Goal: Information Seeking & Learning: Learn about a topic

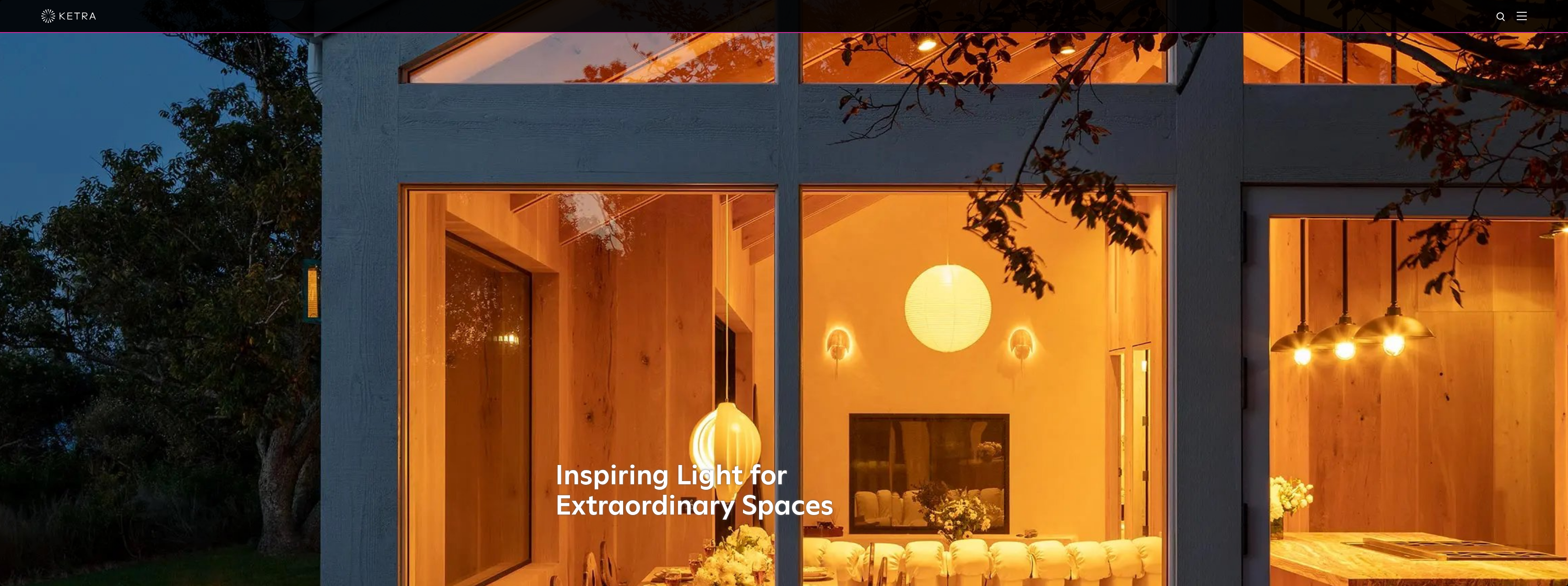
click at [1518, 12] on div at bounding box center [784, 16] width 1485 height 32
click at [1537, 15] on div at bounding box center [784, 17] width 1568 height 33
click at [1526, 17] on img at bounding box center [1522, 16] width 10 height 9
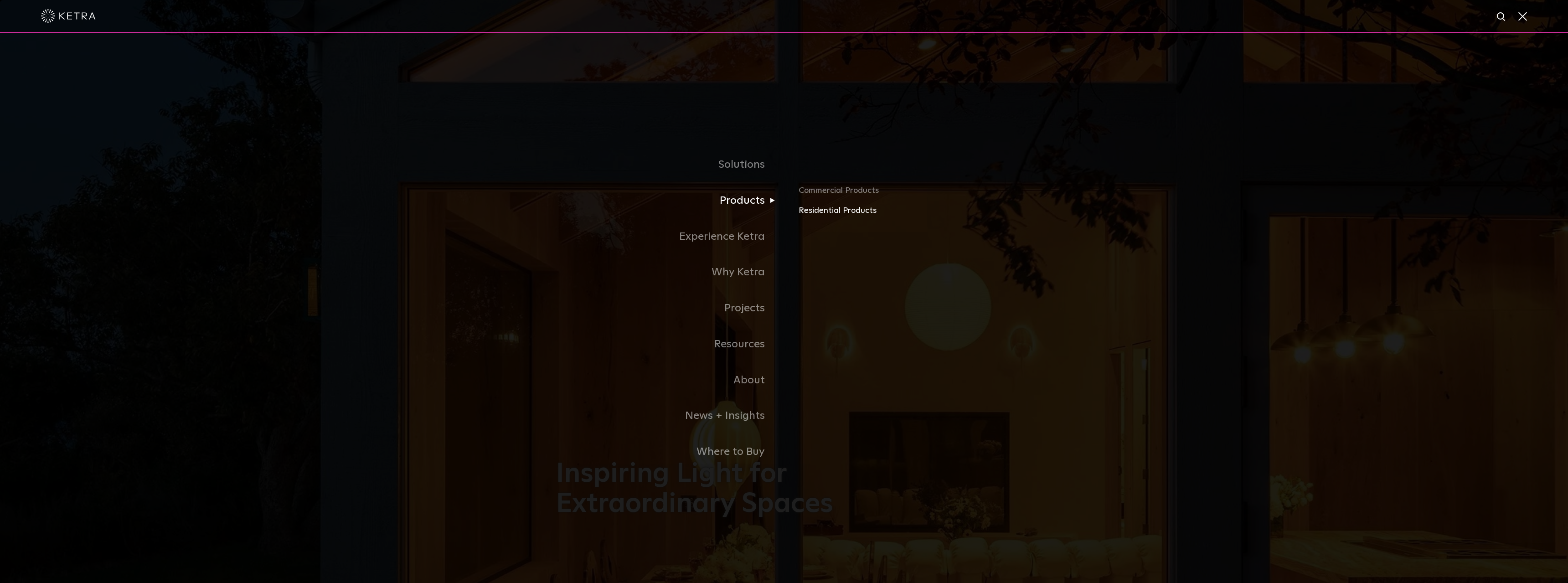
click at [842, 209] on link "Residential Products" at bounding box center [905, 211] width 213 height 13
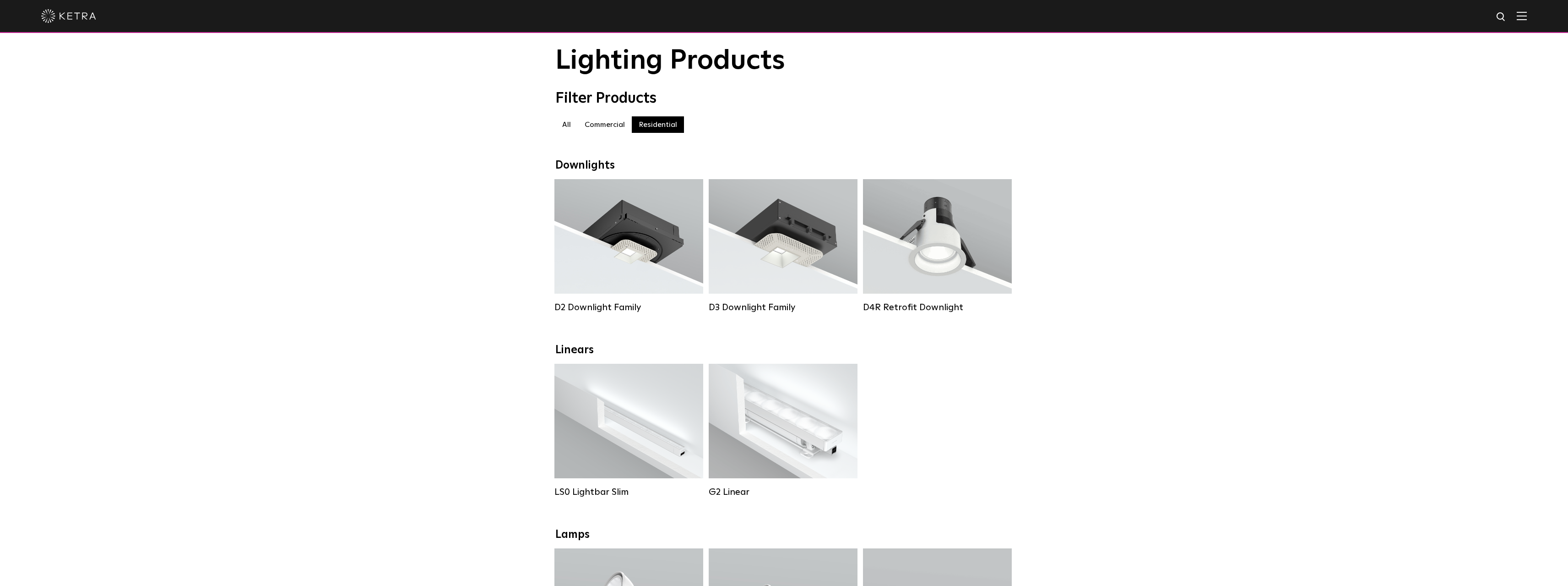
scroll to position [46, 0]
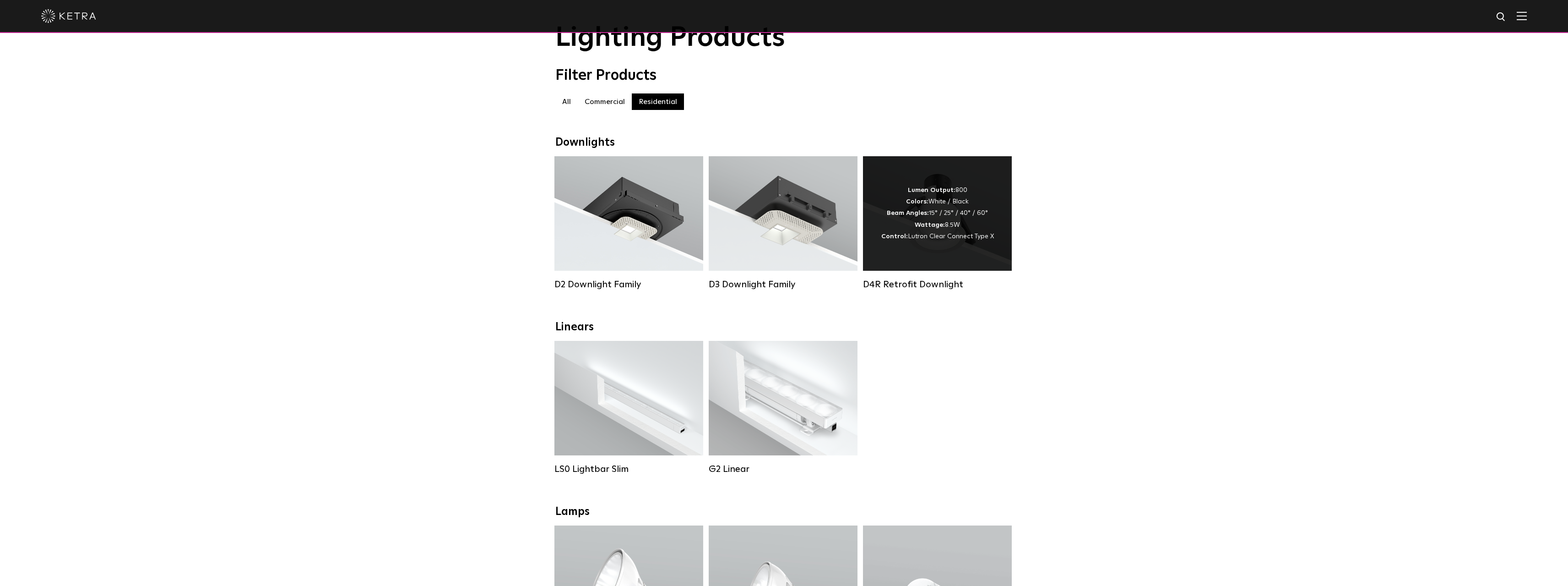
click at [951, 257] on div "Lumen Output: 800 Colors: White / Black Beam Angles: 15° / 25° / 40° / 60° Watt…" at bounding box center [937, 213] width 149 height 114
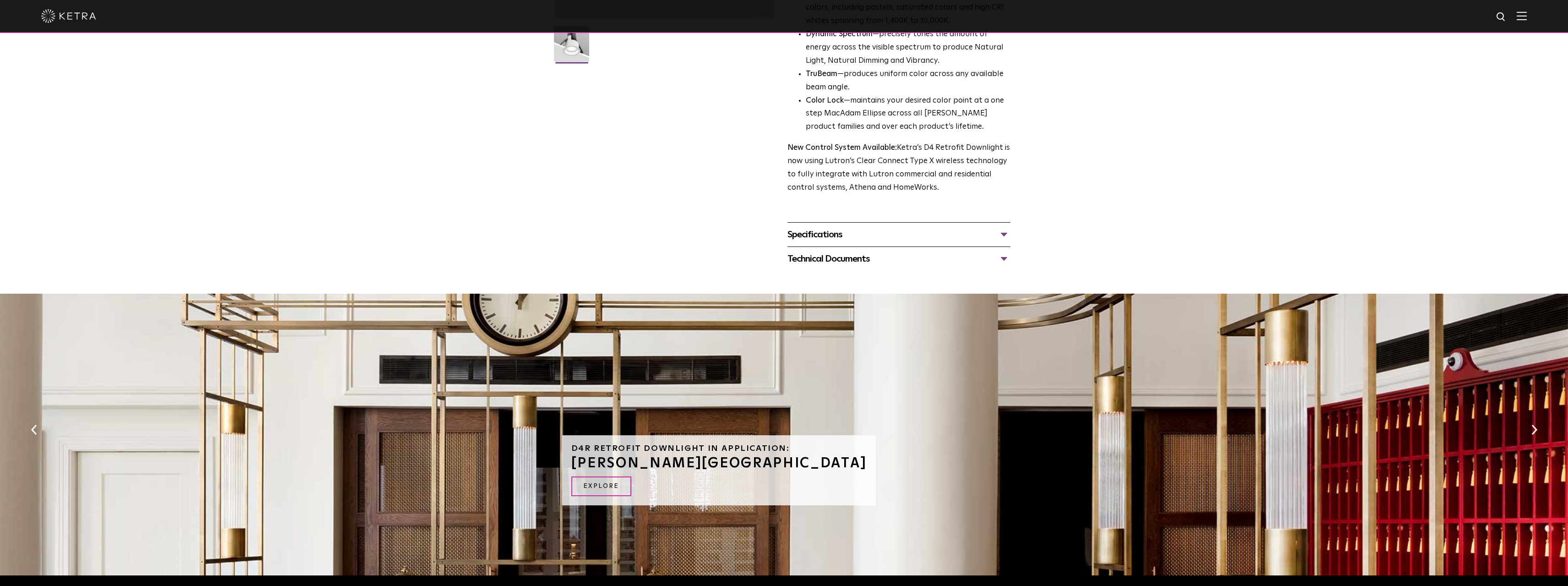
scroll to position [229, 0]
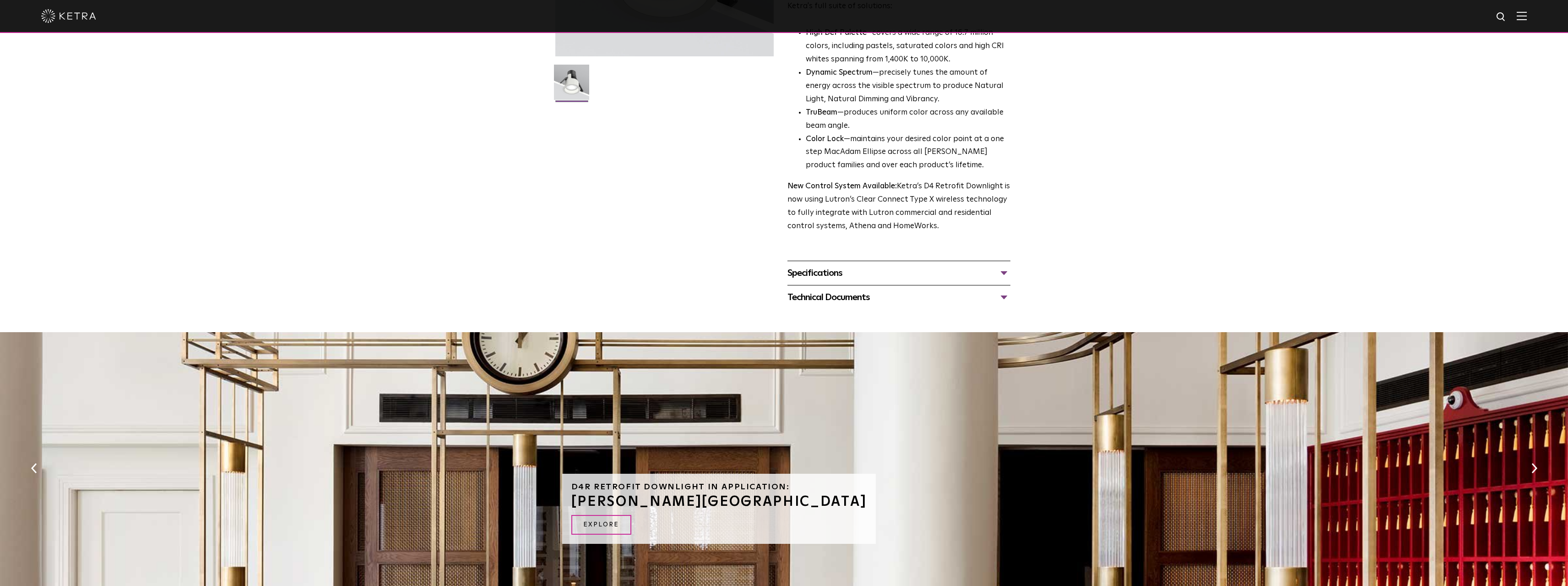
click at [851, 298] on div "Technical Documents" at bounding box center [899, 297] width 223 height 15
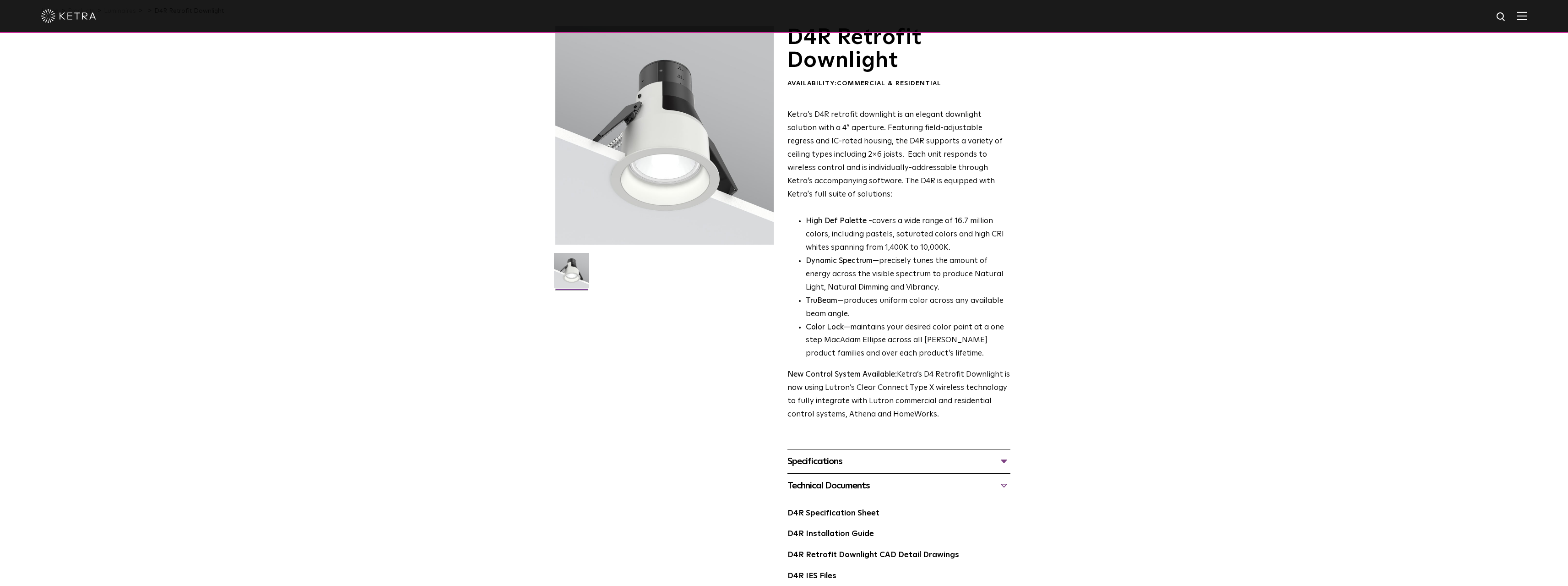
scroll to position [0, 0]
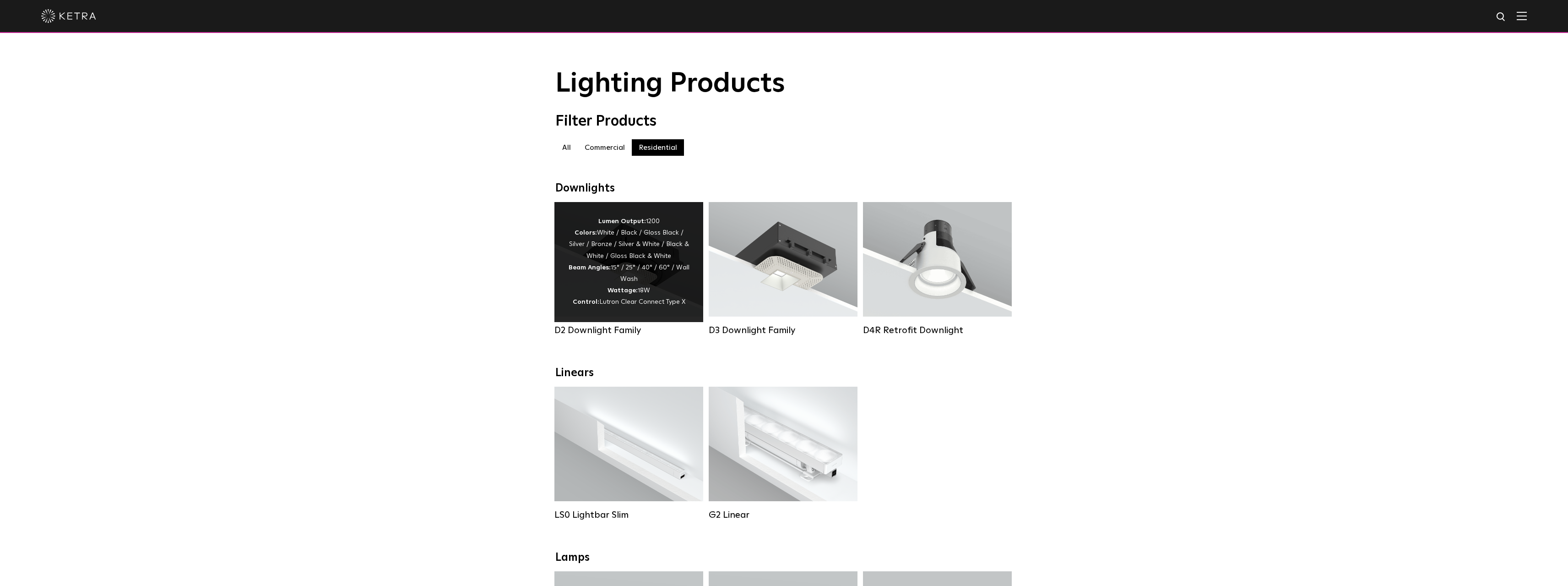
click at [658, 284] on div "Lumen Output: 1200 Colors: White / Black / Gloss Black / Silver / Bronze / Silv…" at bounding box center [628, 262] width 121 height 92
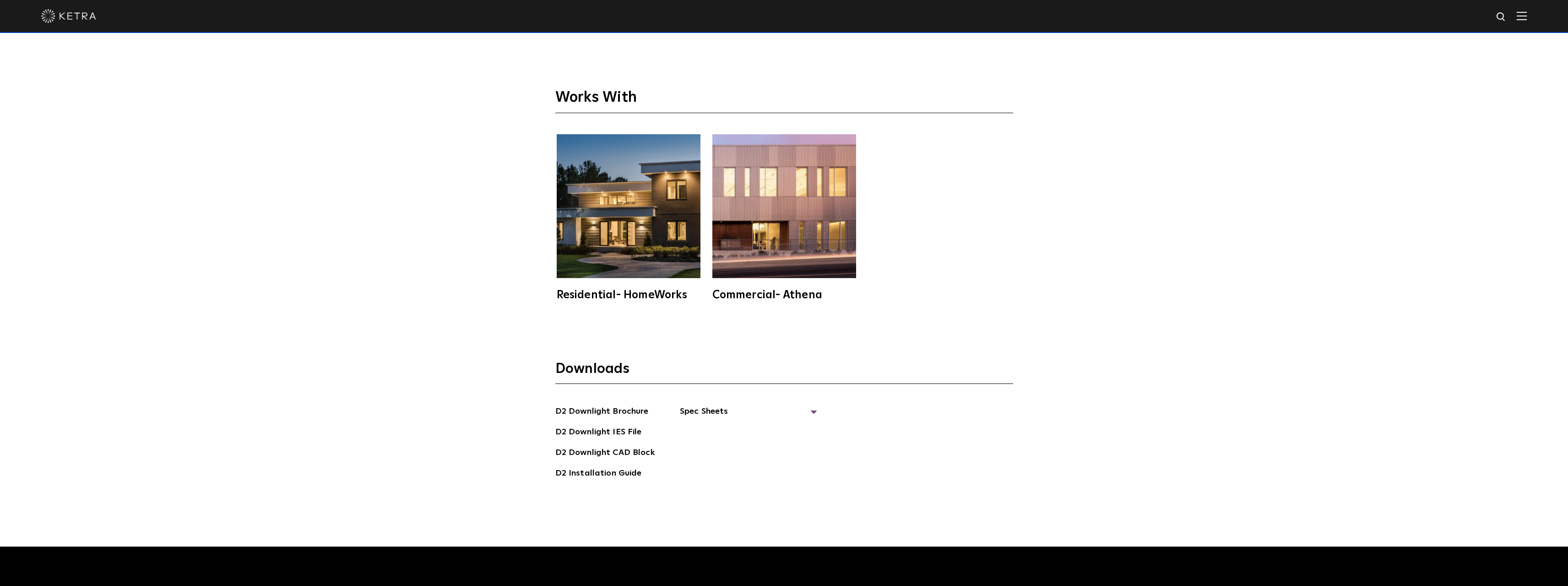
scroll to position [3161, 0]
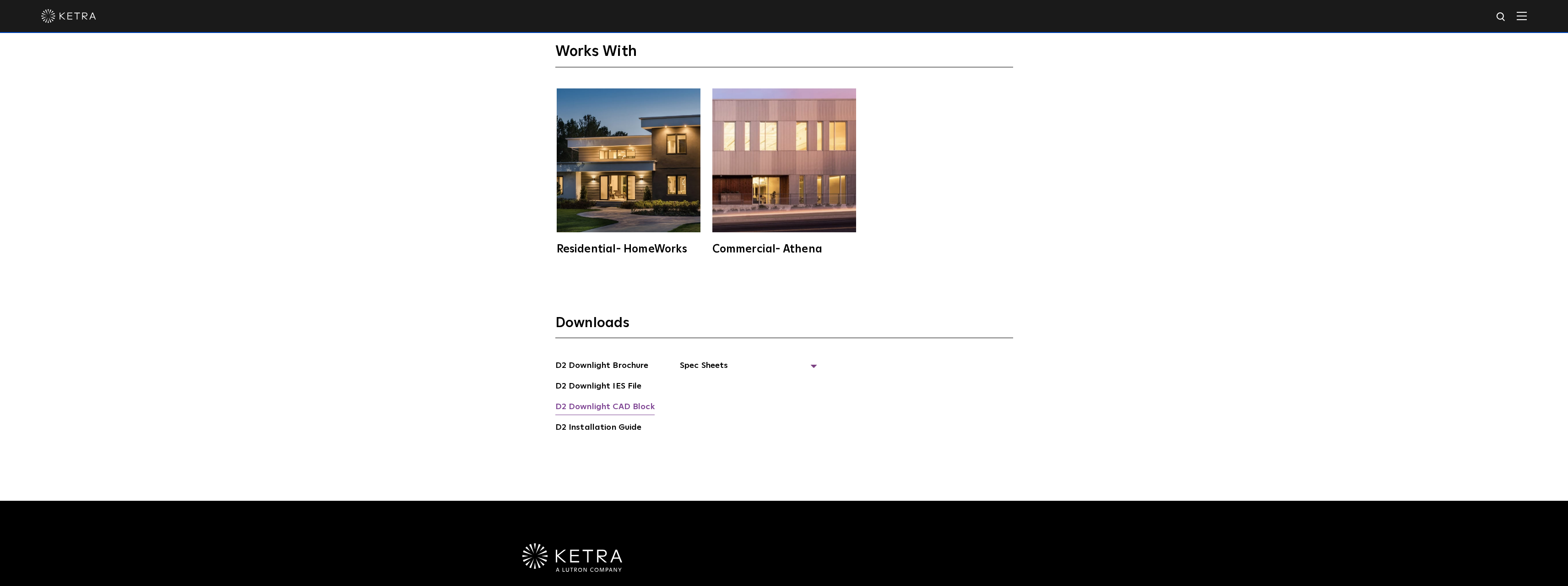
click at [622, 400] on link "D2 Downlight CAD Block" at bounding box center [605, 407] width 99 height 15
click at [709, 359] on span "Spec Sheets" at bounding box center [748, 369] width 138 height 20
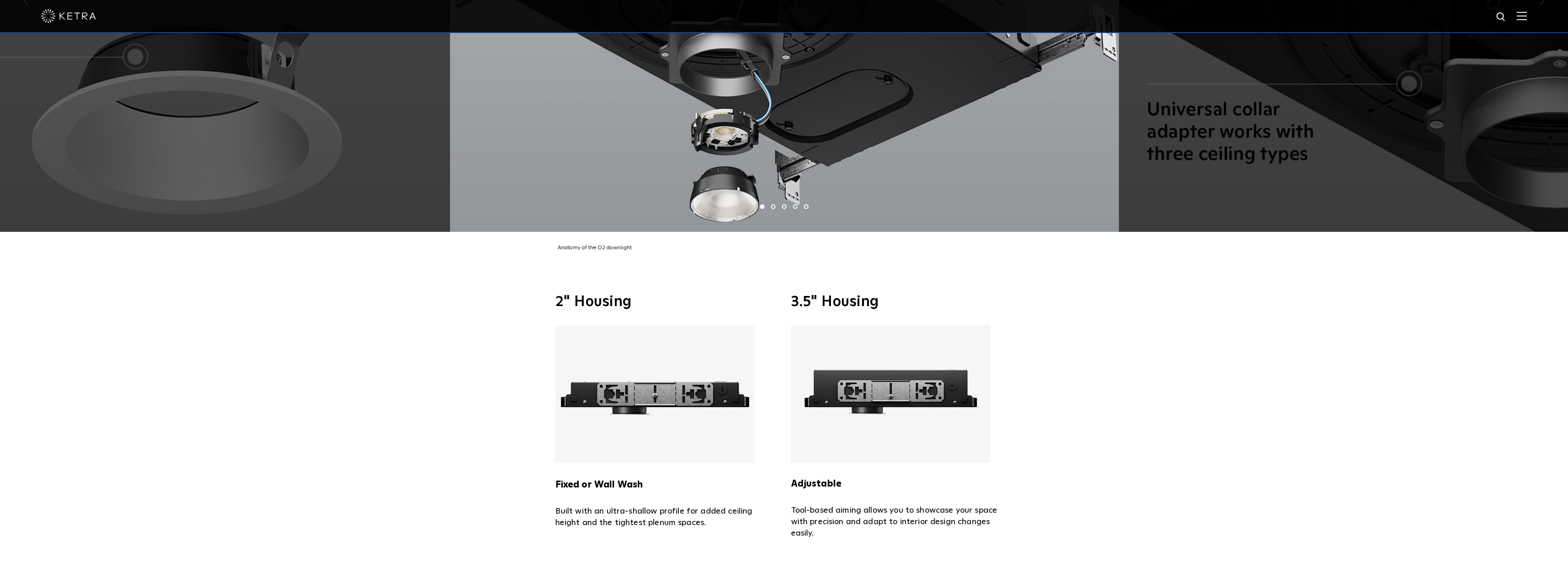
scroll to position [2565, 0]
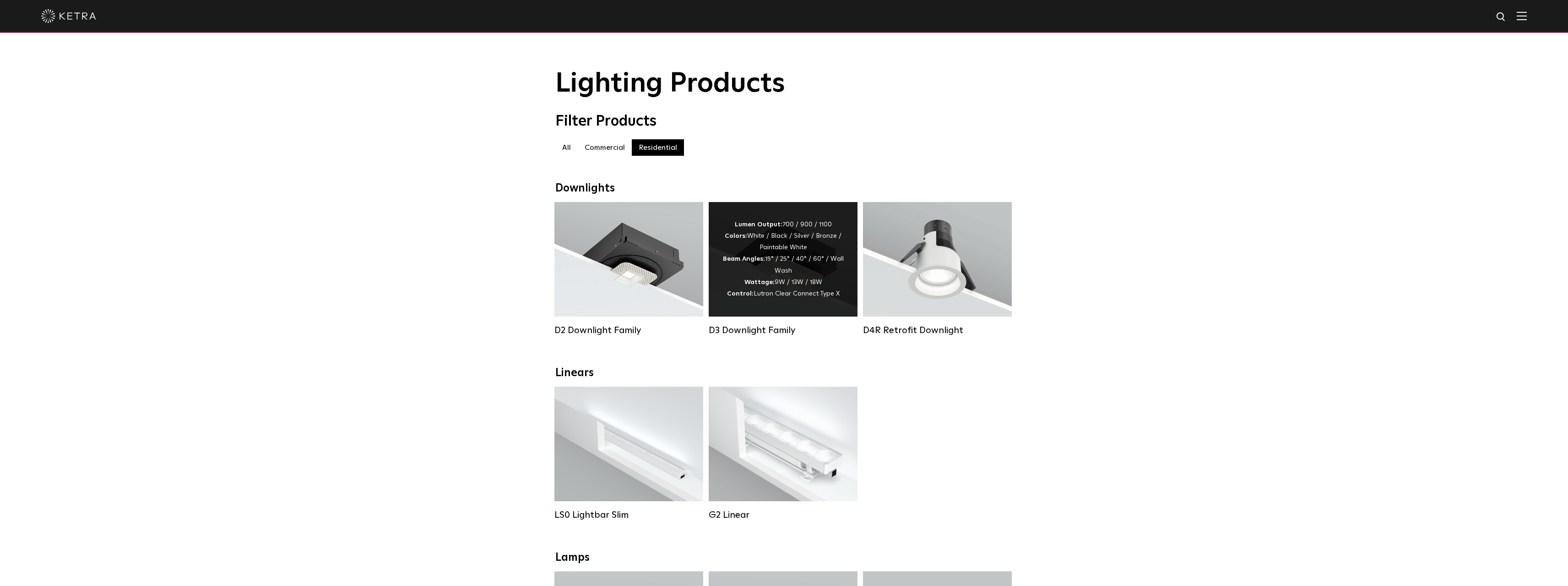
click at [803, 275] on div "Lumen Output: 700 / 900 / 1100 Colors: White / Black / Silver / Bronze / Painta…" at bounding box center [783, 259] width 121 height 81
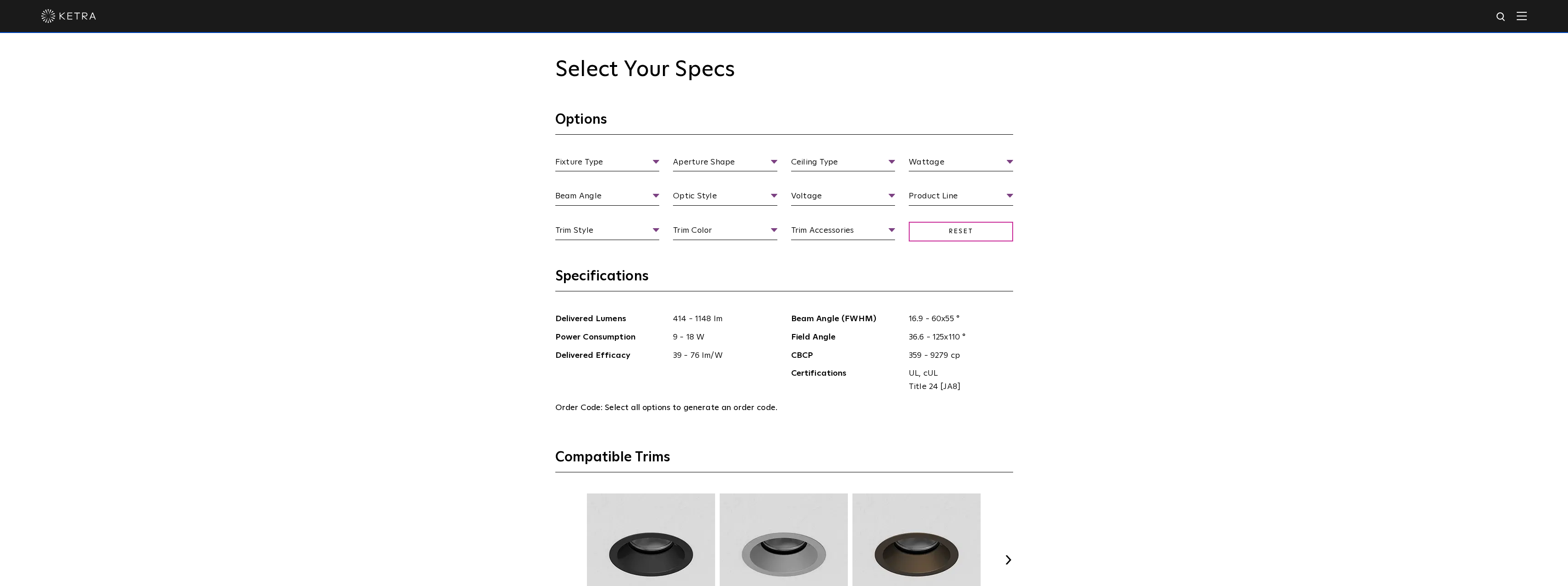
scroll to position [1007, 0]
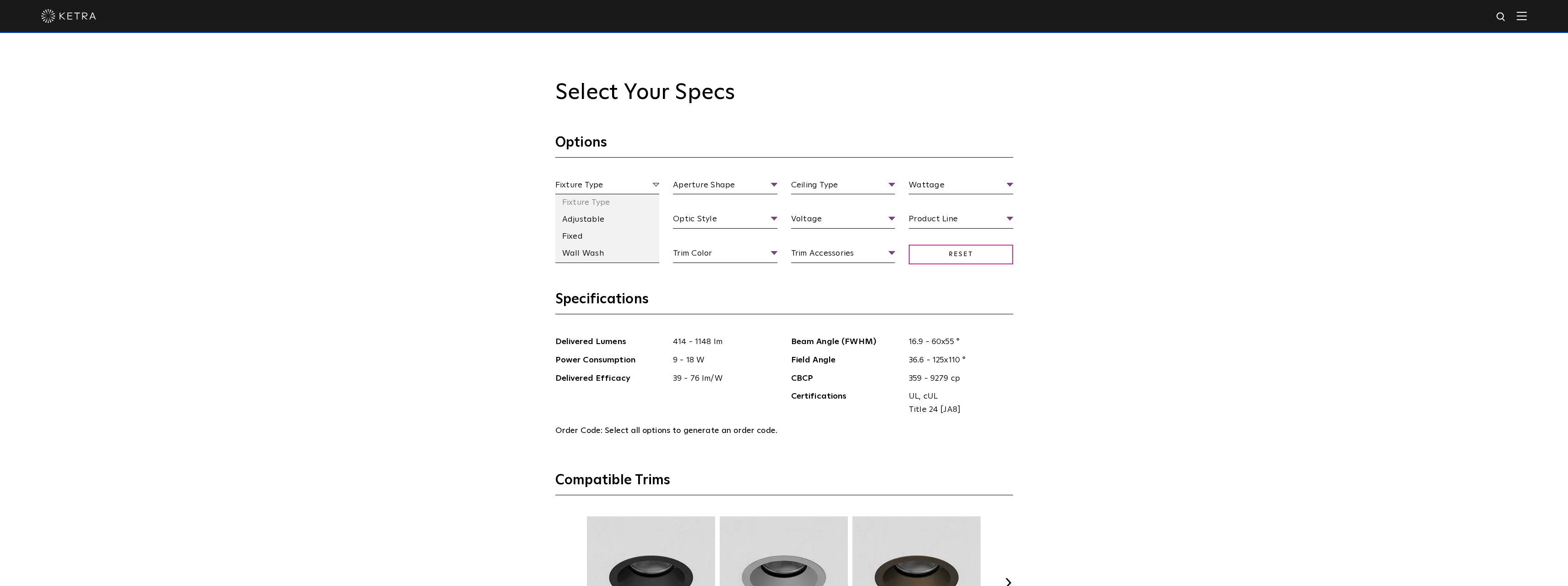
click at [649, 185] on span "Fixture Type" at bounding box center [607, 187] width 105 height 16
click at [419, 240] on div "Select Your Specs Options Fixture Type Fixture Type Adjustable Fixed Wall Wash …" at bounding box center [784, 486] width 1568 height 933
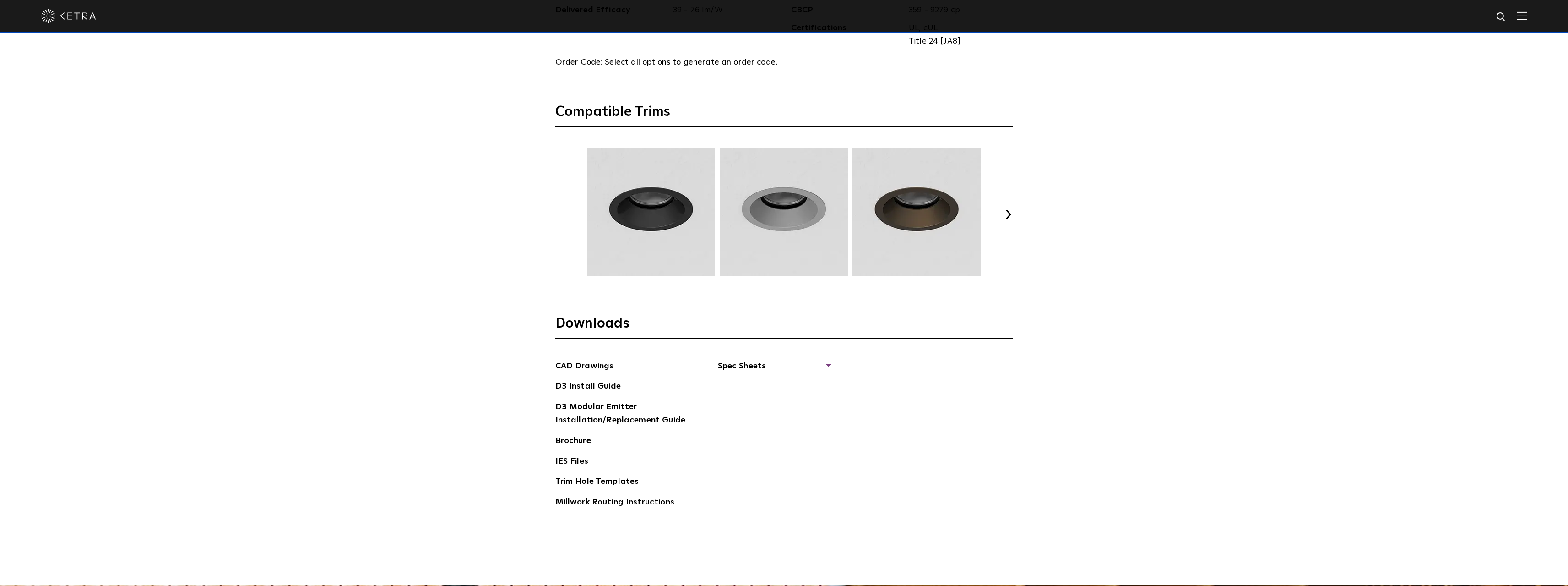
scroll to position [1374, 0]
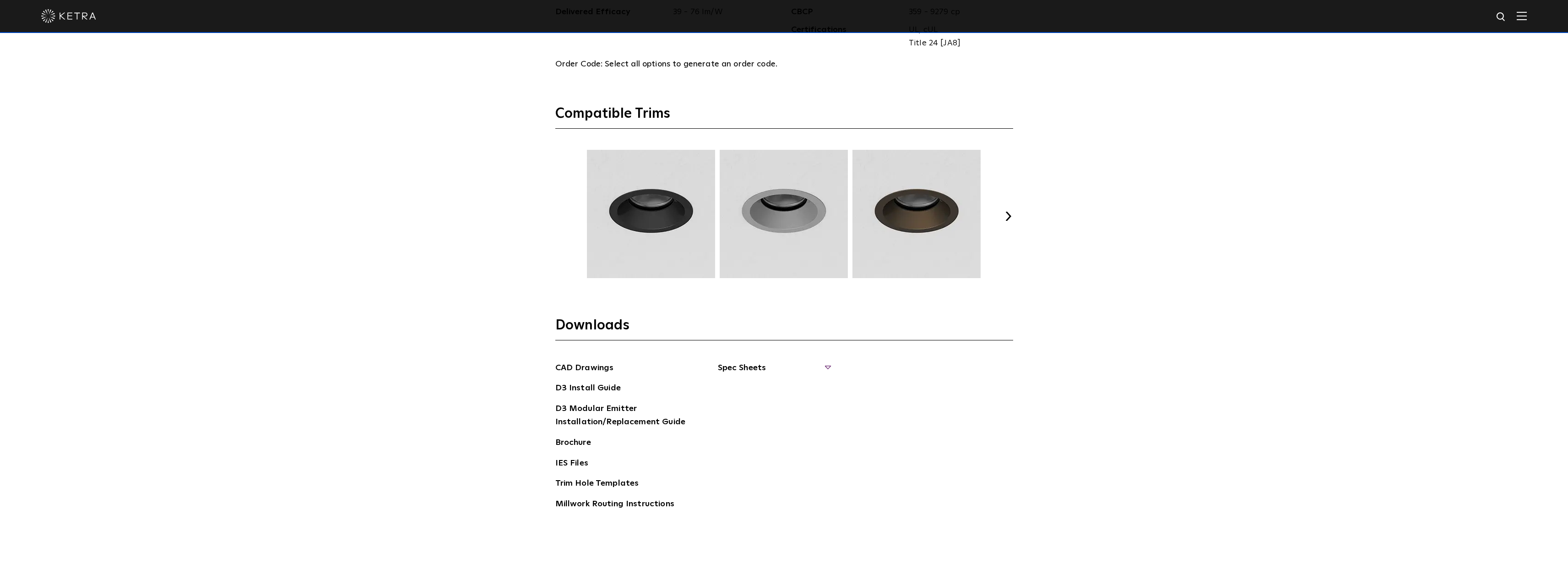
click at [749, 370] on span "Spec Sheets" at bounding box center [773, 371] width 112 height 20
click at [752, 392] on link "D3 Adjustable Round" at bounding box center [764, 388] width 70 height 10
click at [759, 429] on link "D3 Fixed Round" at bounding box center [755, 427] width 52 height 10
